Goal: Find specific page/section: Find specific page/section

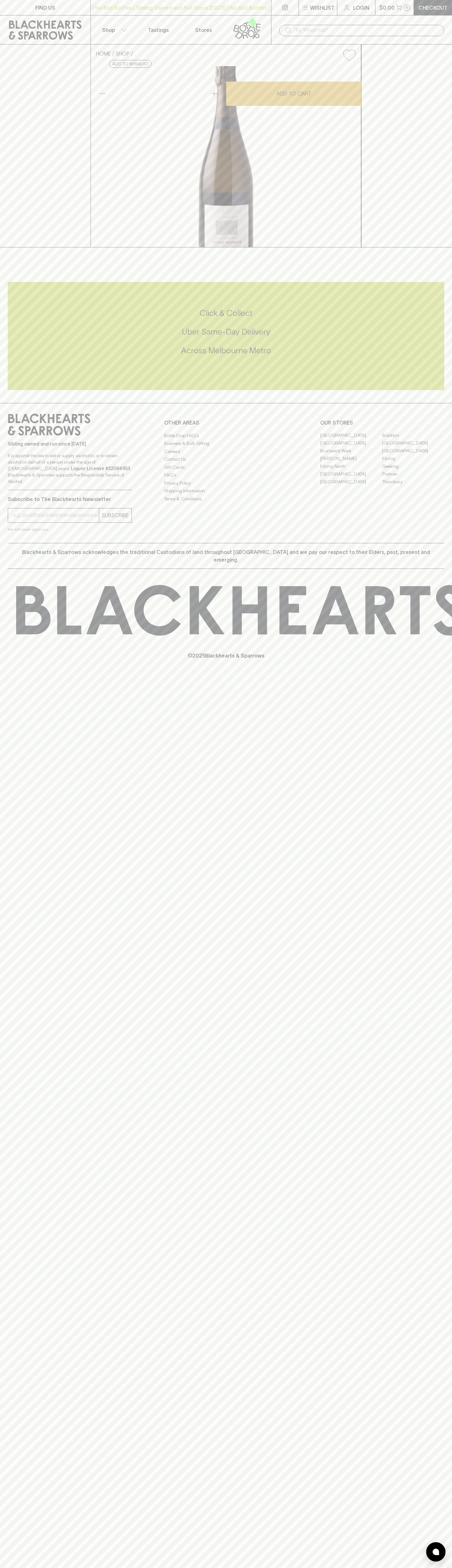
click at [197, 17] on link "Stores" at bounding box center [203, 30] width 45 height 29
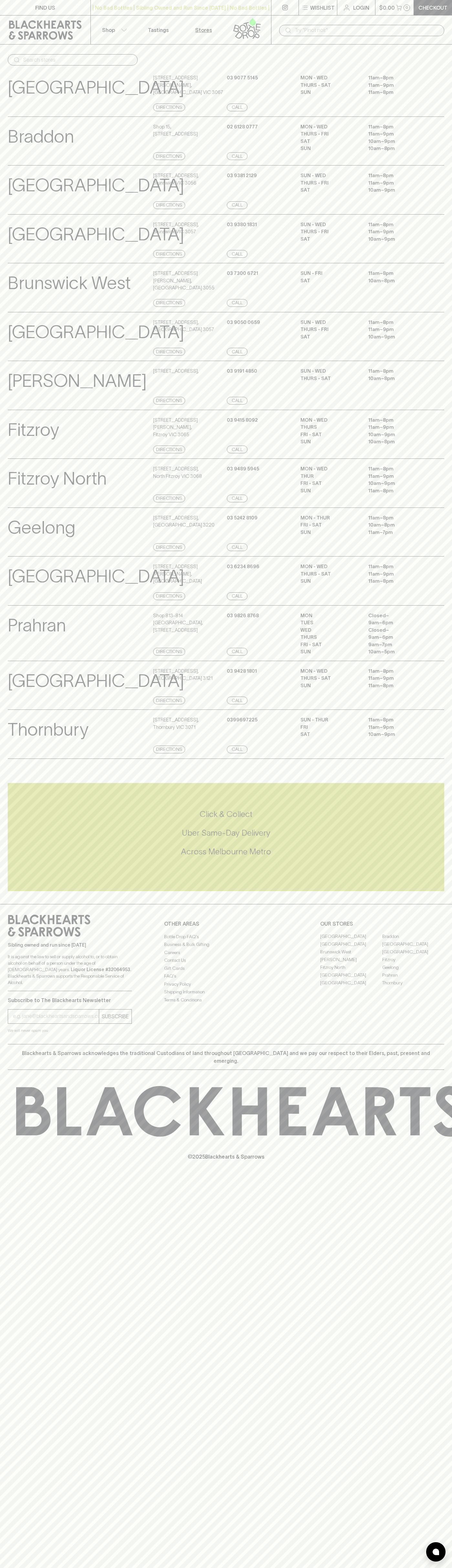
click at [421, 1568] on html "FIND US | No Bad Bottles | Sibling Owned and Run Since [DATE] | No Bad Bottles …" at bounding box center [226, 784] width 452 height 1568
click at [11, 1437] on div "FIND US | No Bad Bottles | Sibling Owned and Run Since [DATE] | No Bad Bottles …" at bounding box center [226, 784] width 452 height 1568
